Goal: Information Seeking & Learning: Learn about a topic

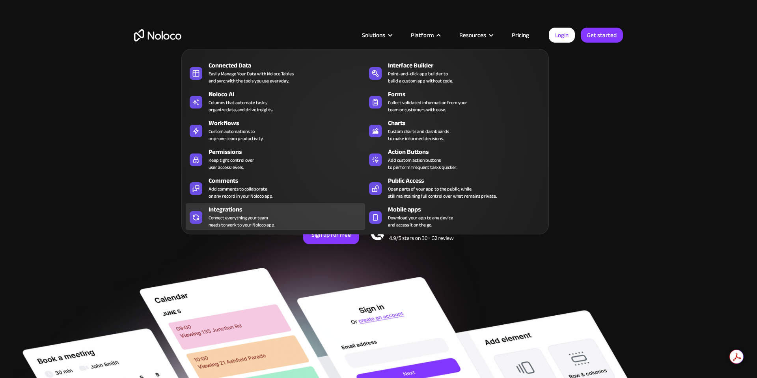
click at [226, 214] on div "Connect everything your team needs to work to your Noloco app." at bounding box center [242, 221] width 67 height 14
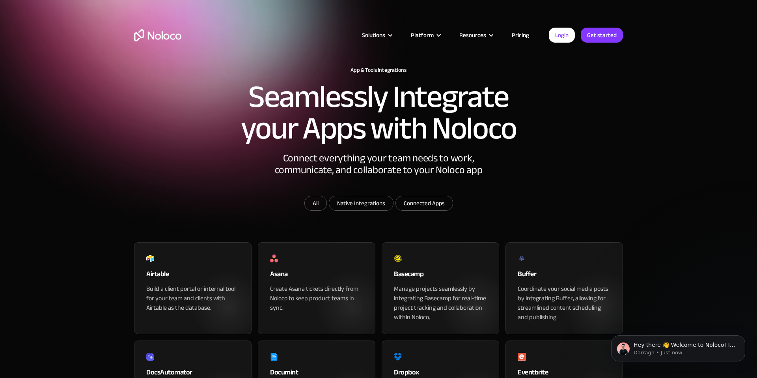
click at [528, 35] on link "Pricing" at bounding box center [520, 35] width 37 height 10
